Goal: Information Seeking & Learning: Learn about a topic

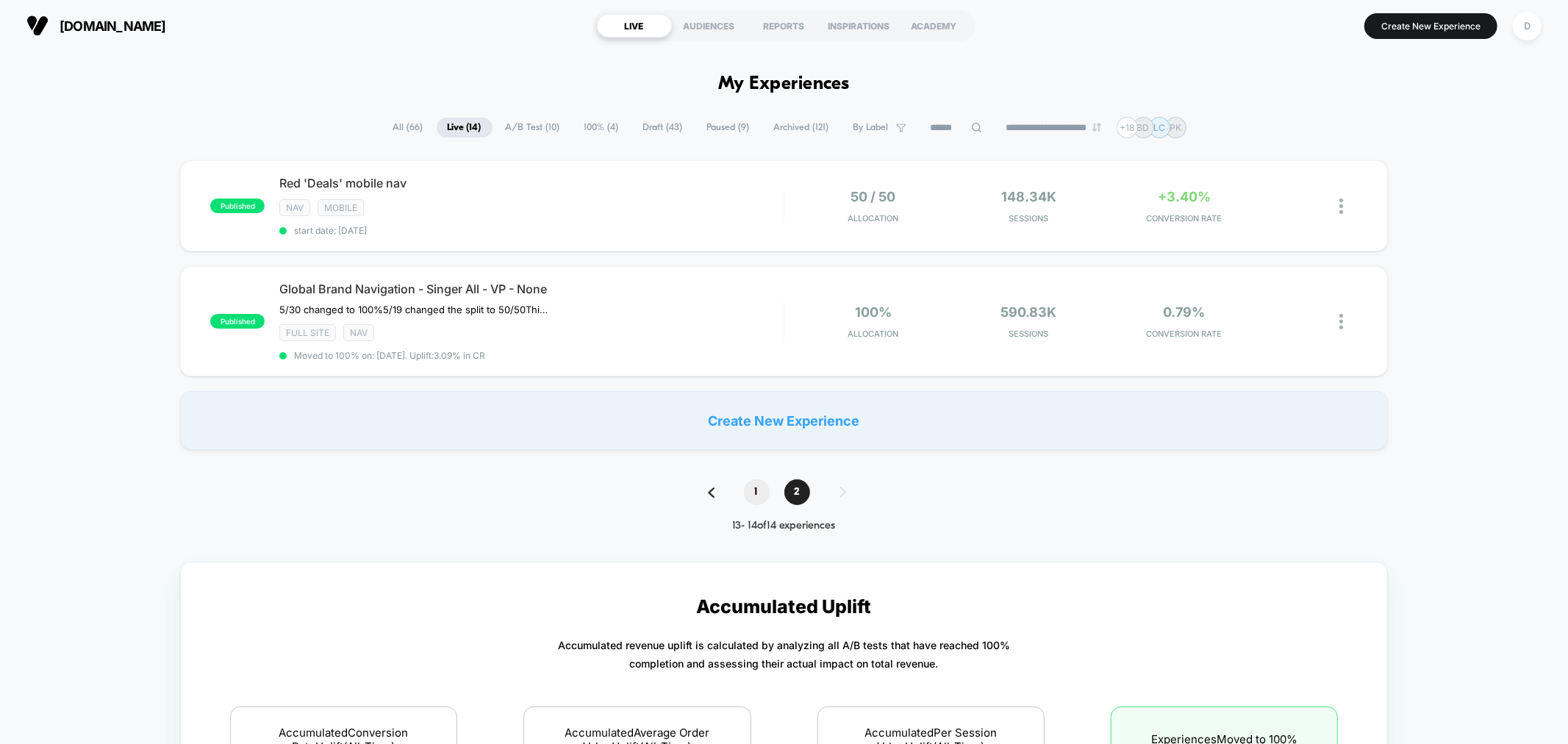
click at [761, 484] on span "1" at bounding box center [756, 492] width 26 height 26
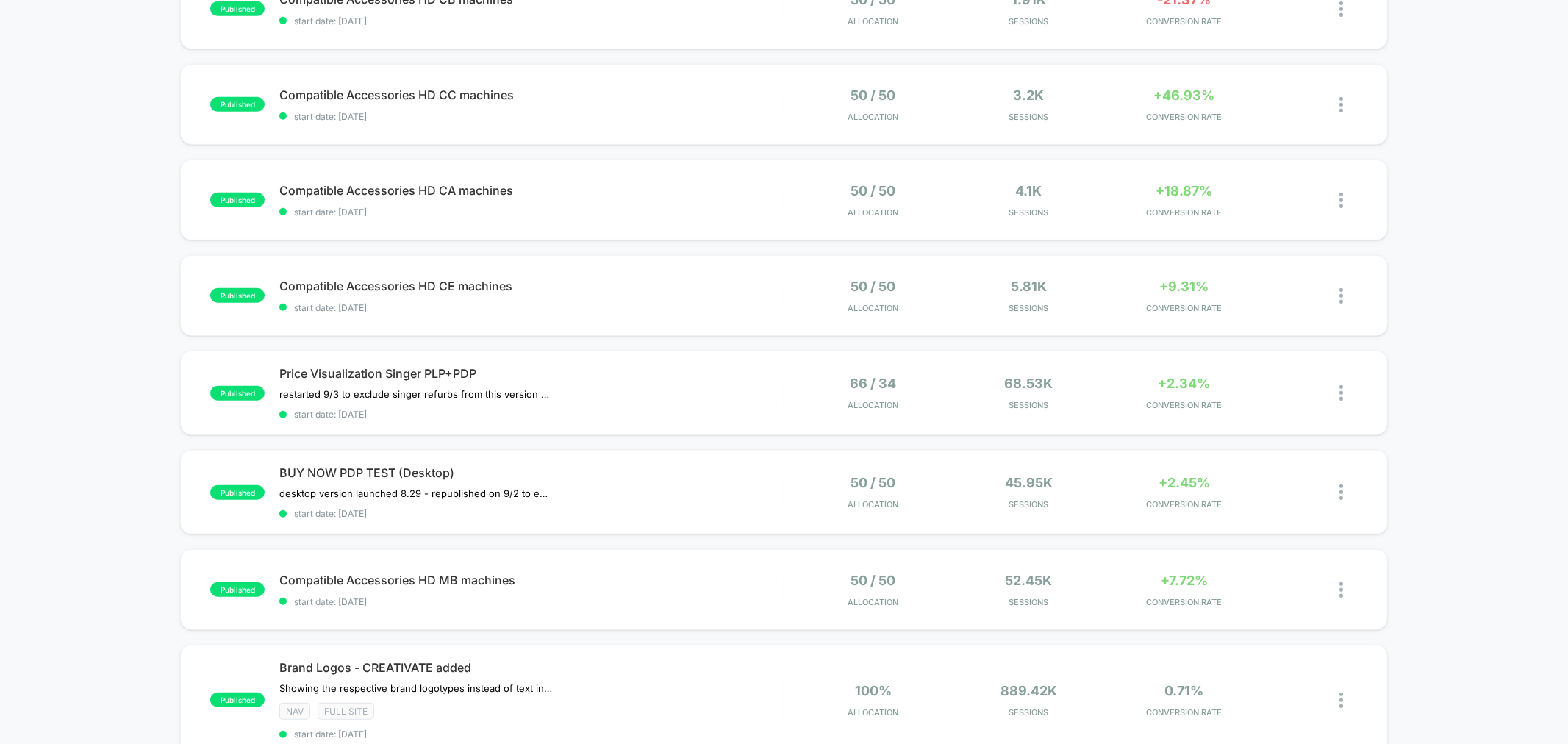
scroll to position [653, 0]
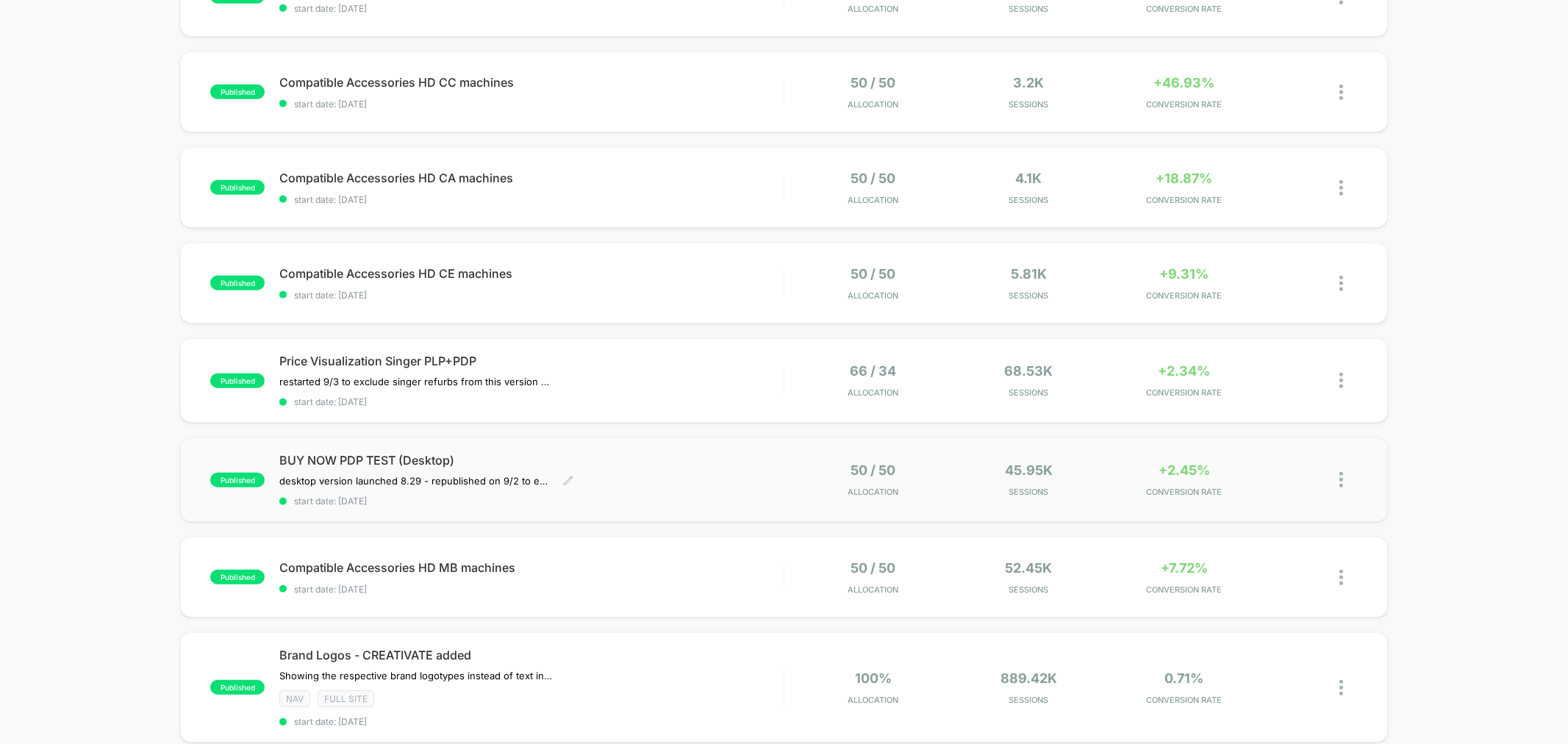
click at [673, 467] on div "BUY NOW PDP TEST (Desktop) desktop version launched 8.29﻿ - republished on 9/2 …" at bounding box center [531, 479] width 504 height 54
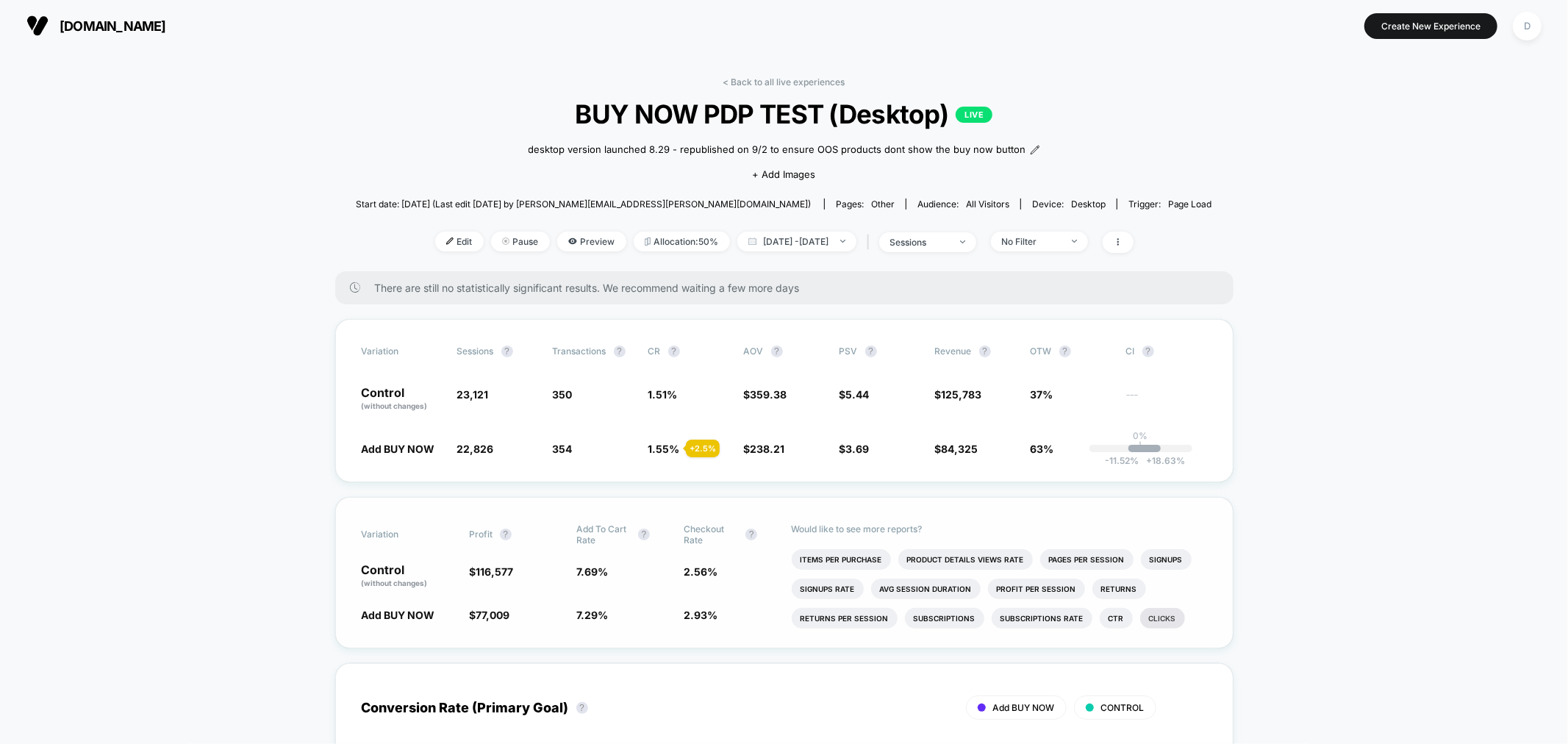
click at [1147, 627] on li "Clicks" at bounding box center [1162, 618] width 45 height 20
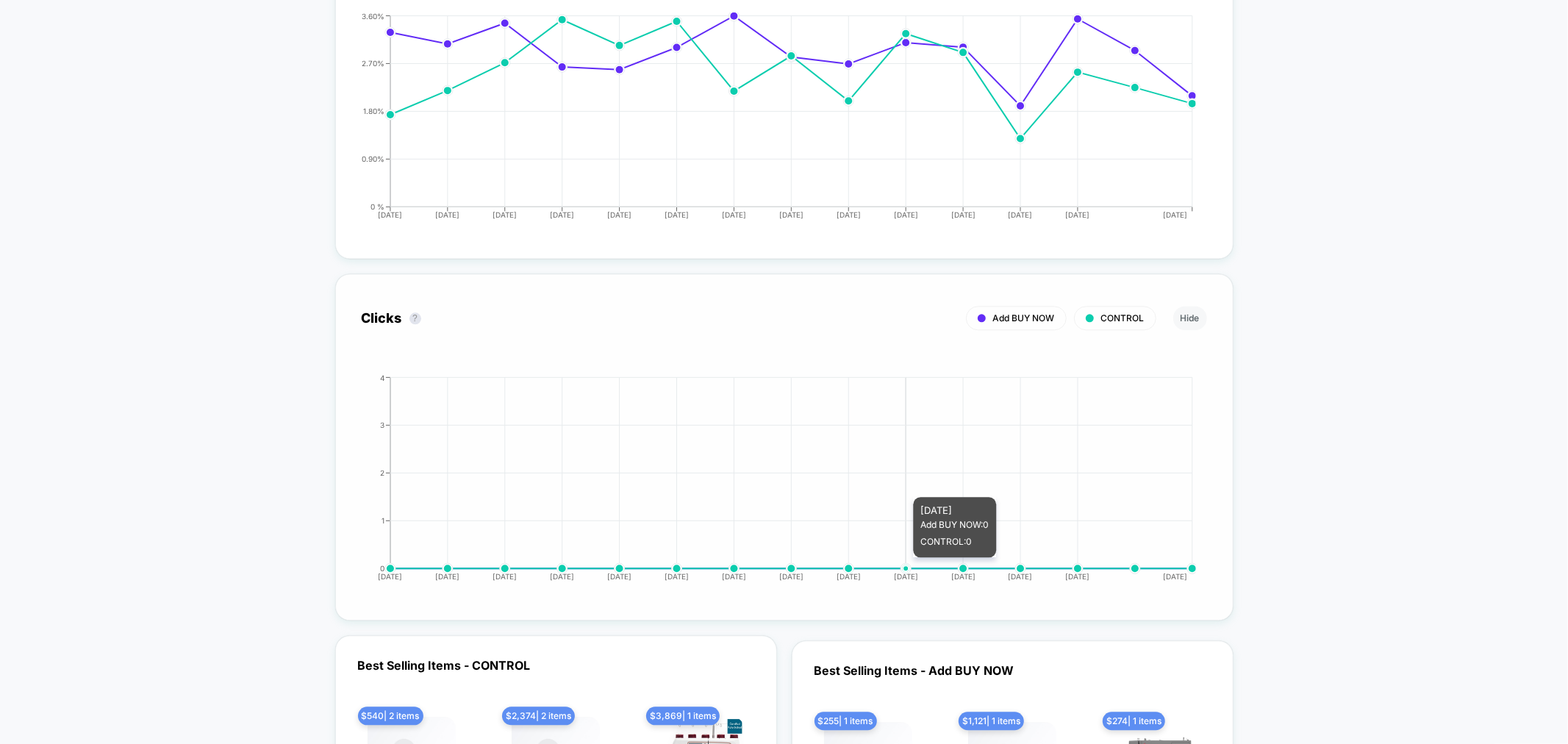
scroll to position [2641, 0]
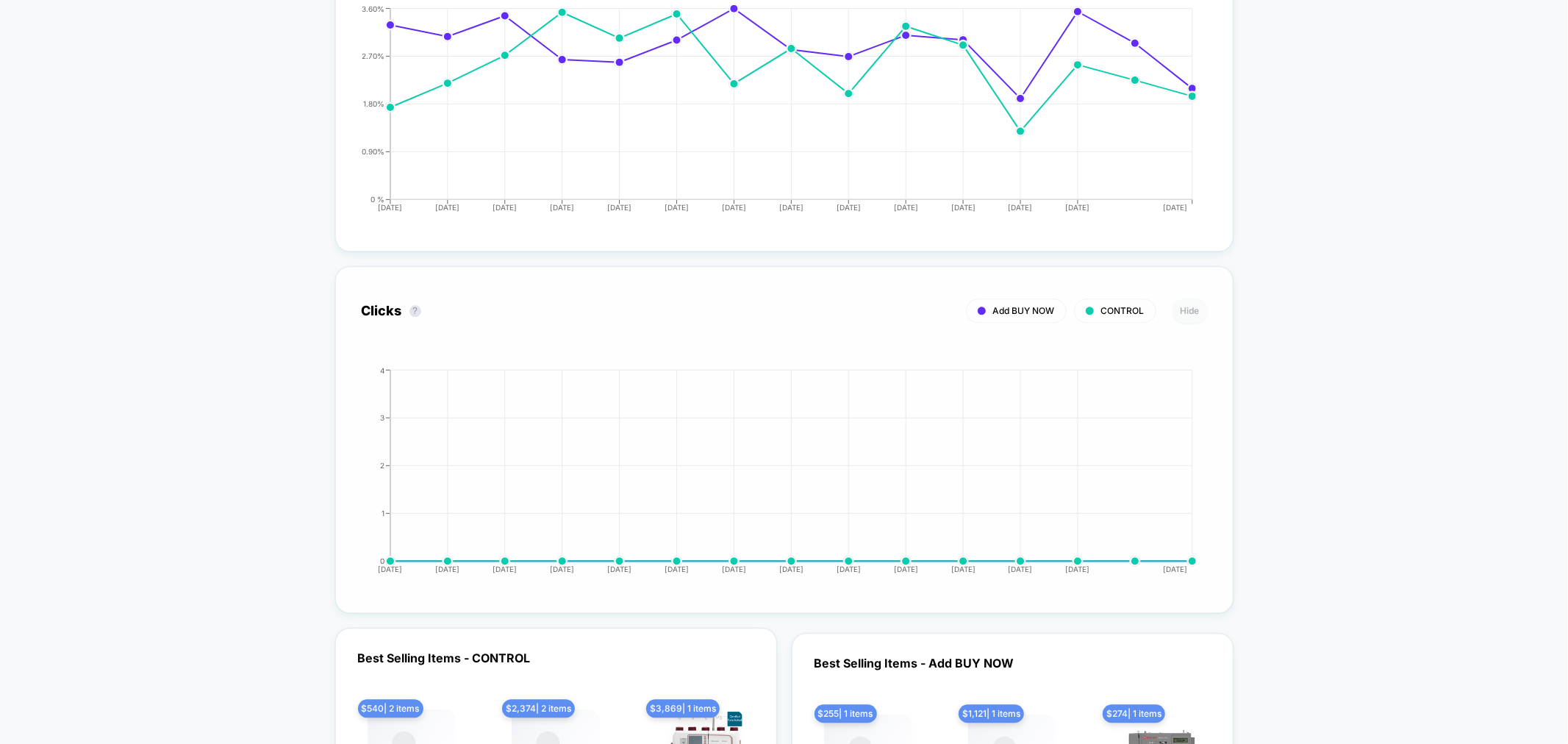
click at [1198, 323] on button "Hide" at bounding box center [1190, 311] width 34 height 25
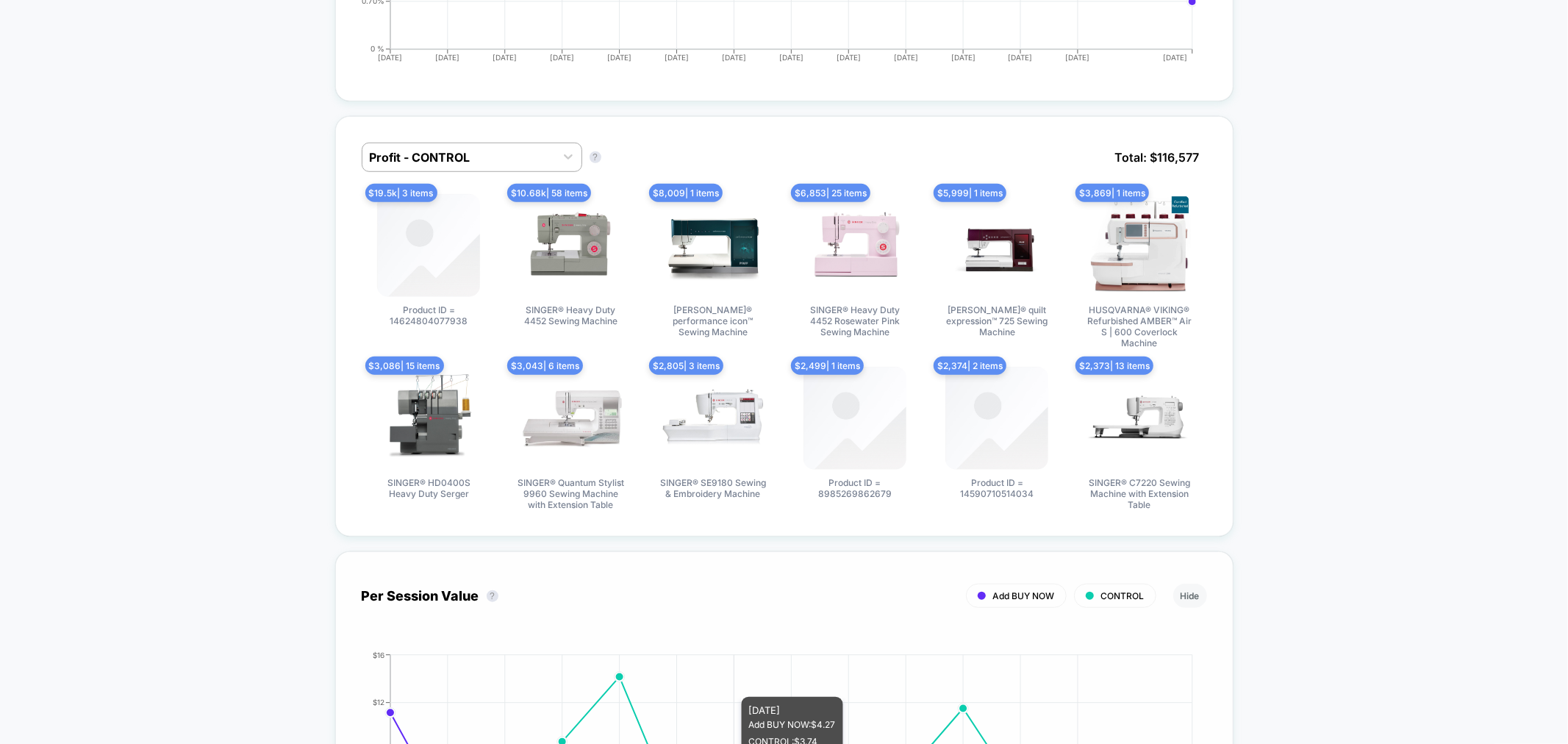
scroll to position [872, 0]
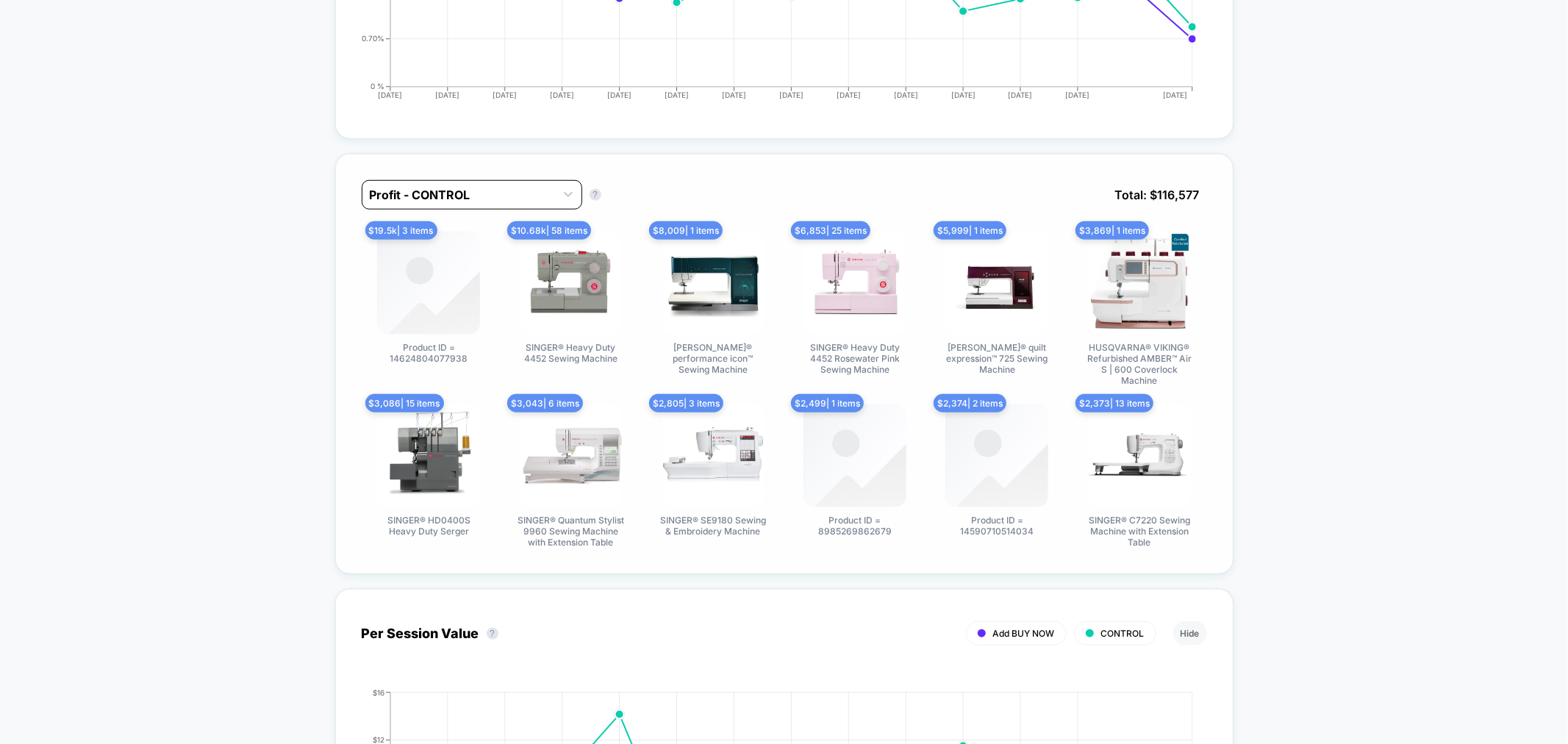
drag, startPoint x: 417, startPoint y: 203, endPoint x: 412, endPoint y: 224, distance: 21.6
click at [417, 203] on div at bounding box center [459, 195] width 178 height 18
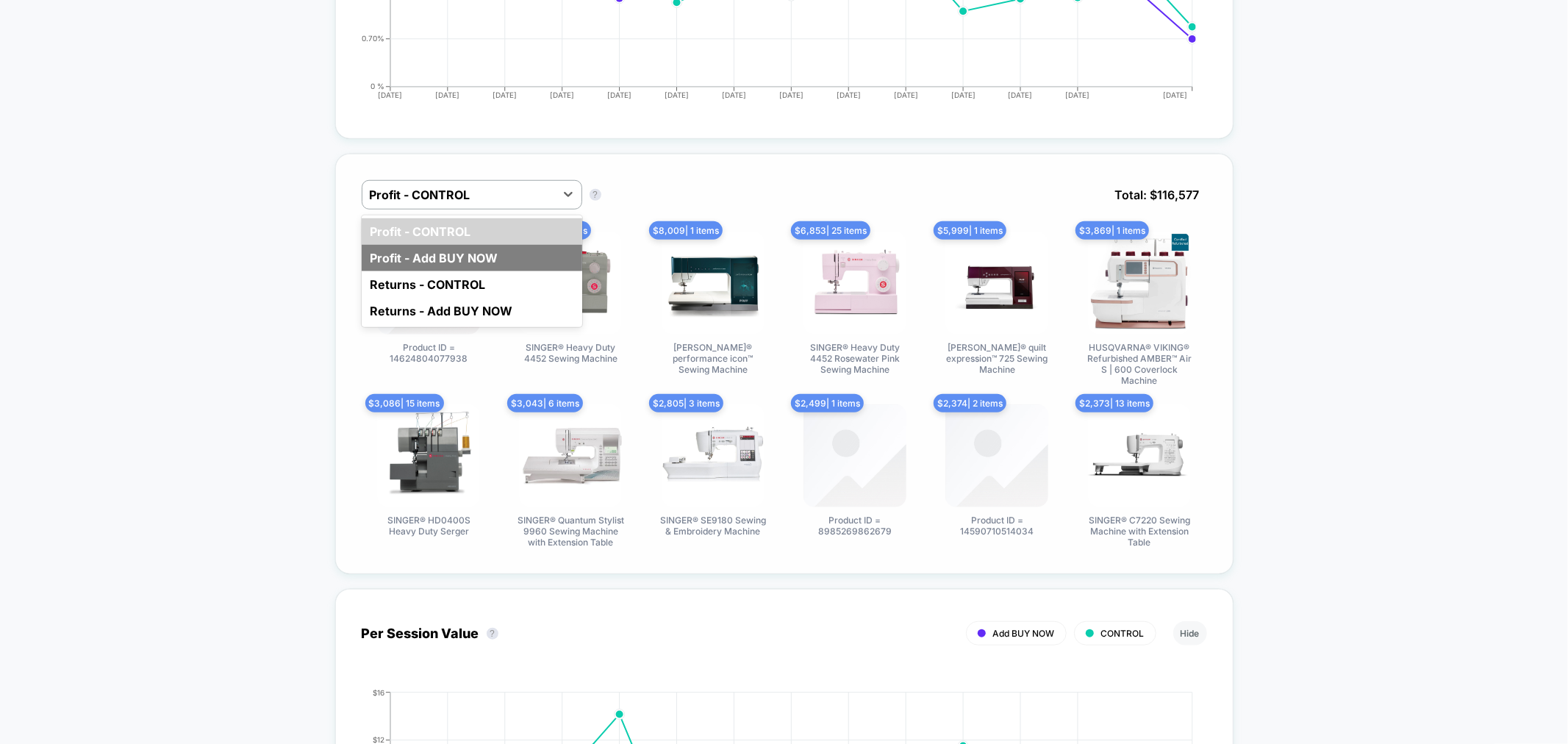
click at [413, 266] on div "Profit - Add BUY NOW" at bounding box center [471, 258] width 220 height 26
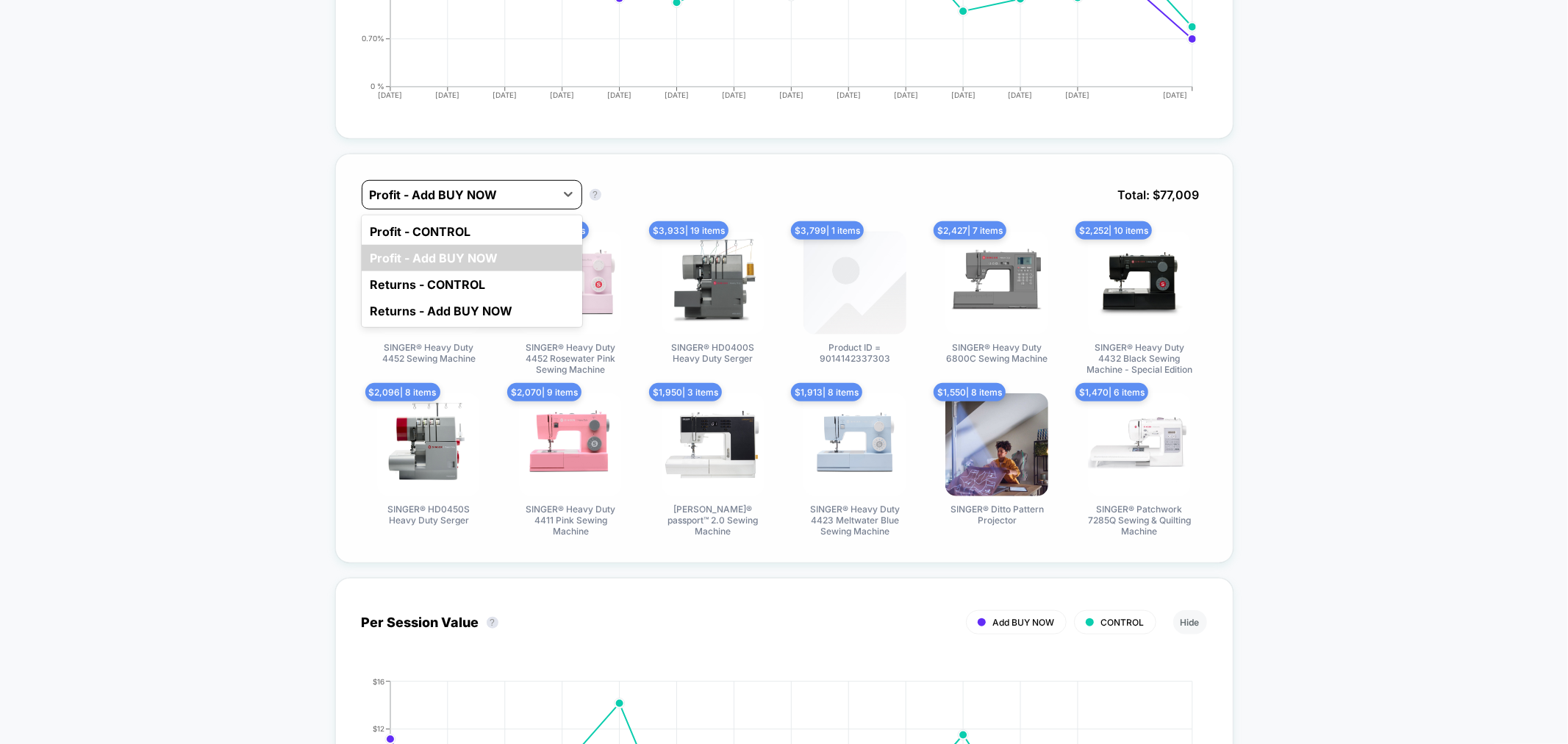
click at [461, 203] on div at bounding box center [459, 195] width 178 height 18
click at [485, 245] on div "Profit - CONTROL" at bounding box center [471, 232] width 220 height 26
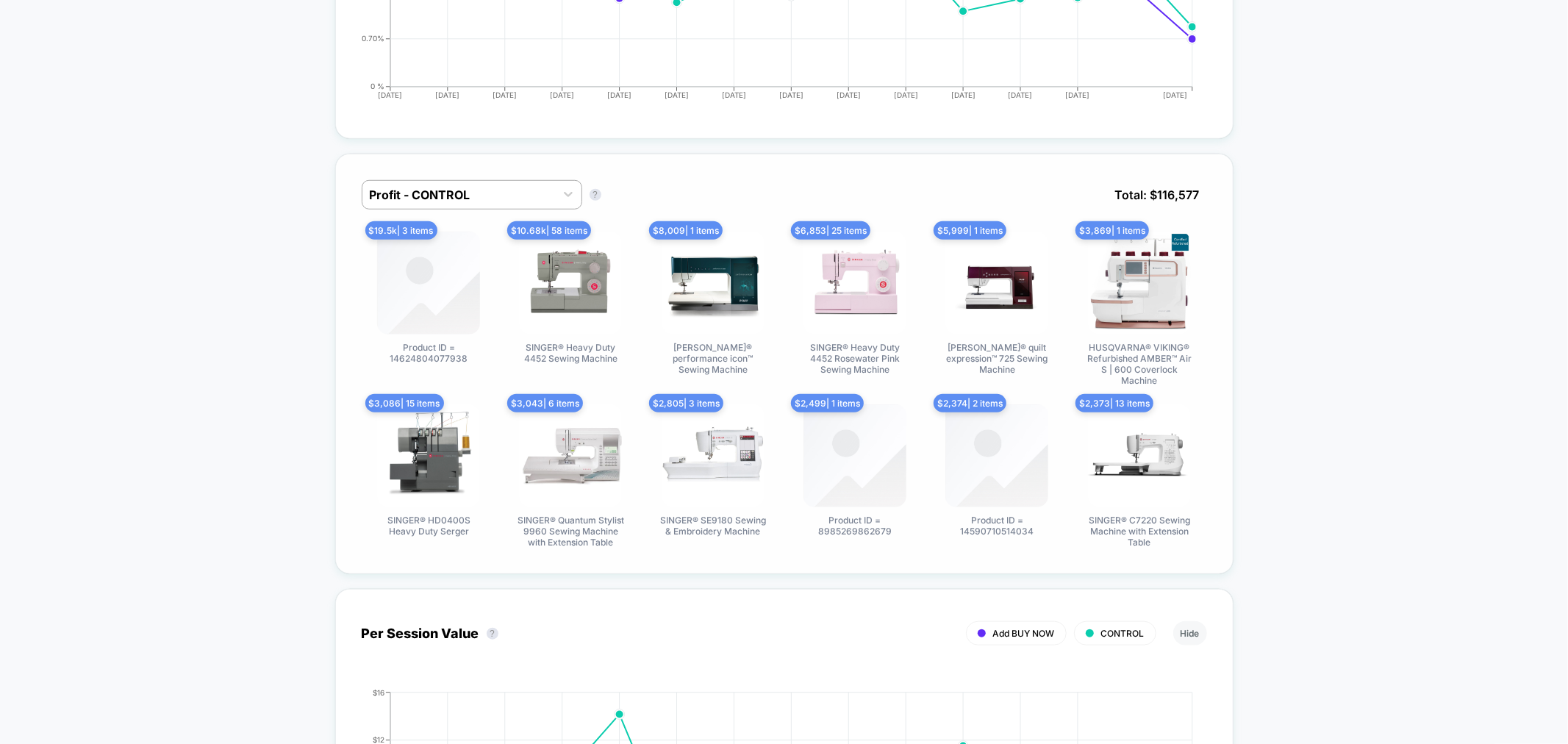
click at [824, 494] on img at bounding box center [854, 455] width 103 height 103
click at [818, 430] on img at bounding box center [854, 455] width 103 height 103
click at [1180, 528] on span "SINGER® C7220 Sewing Machine with Extension Table" at bounding box center [1139, 531] width 111 height 33
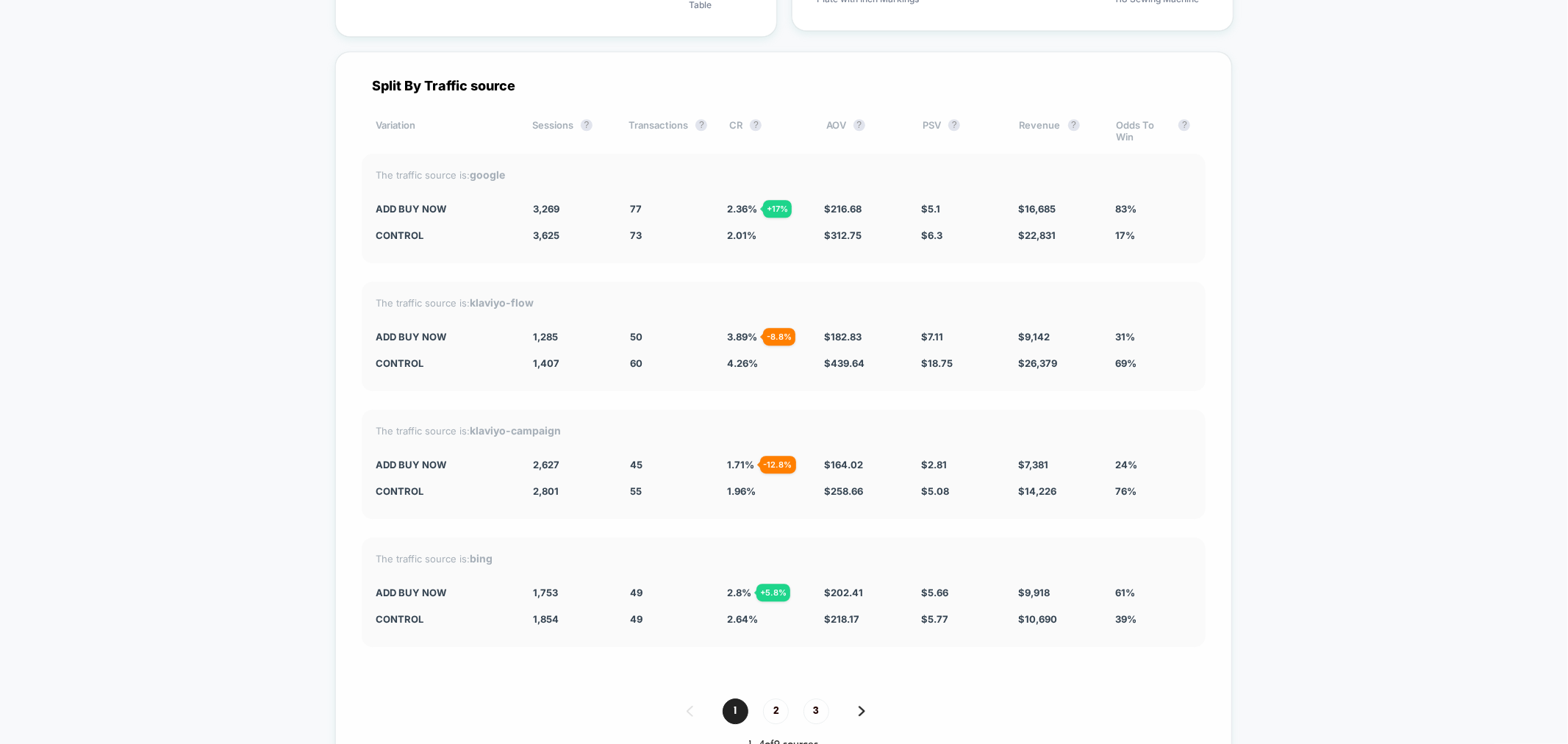
scroll to position [3459, 0]
